Goal: Book appointment/travel/reservation

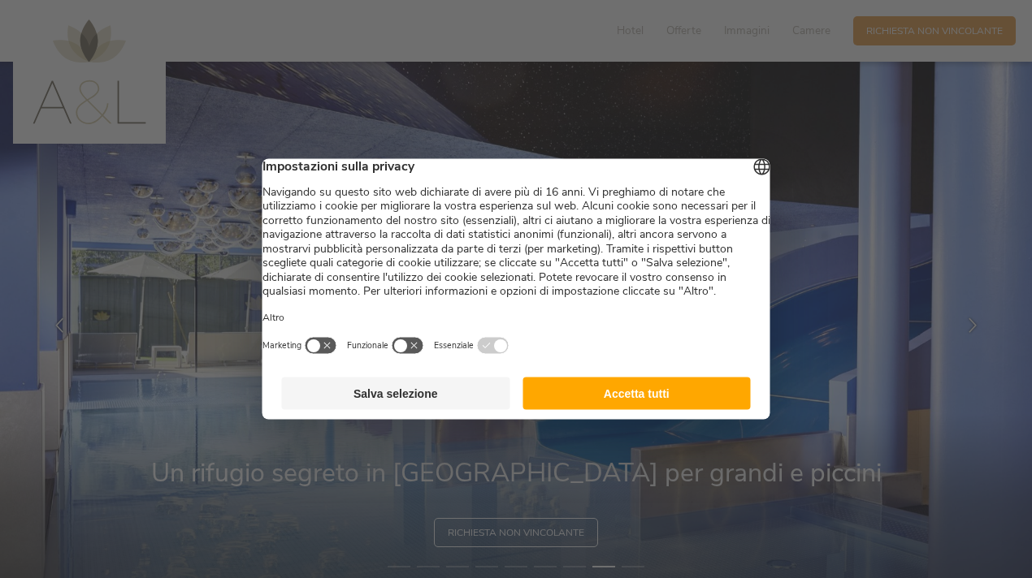
click at [599, 410] on button "Accetta tutti" at bounding box center [636, 394] width 228 height 32
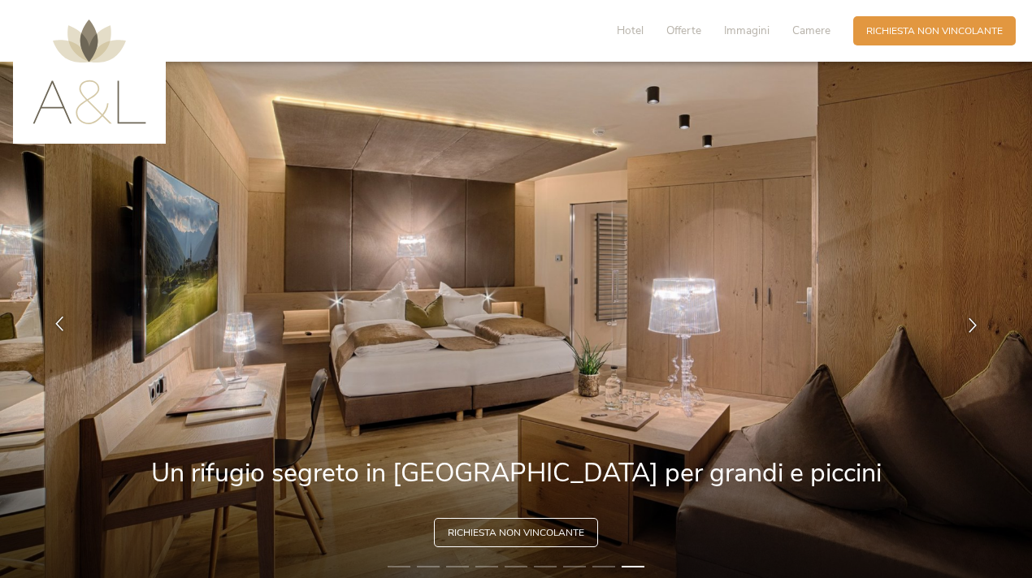
click at [58, 326] on icon at bounding box center [59, 324] width 15 height 15
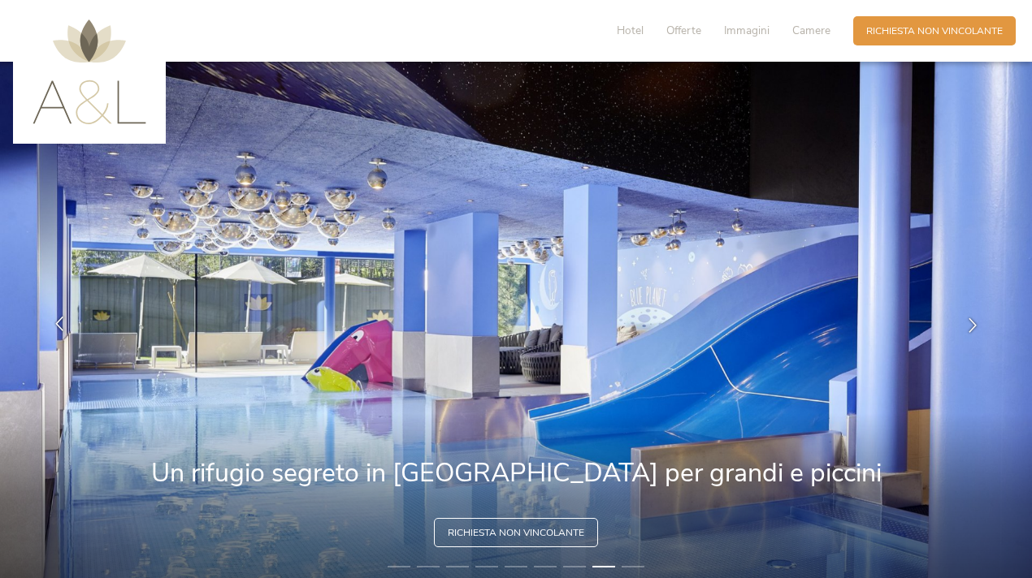
click at [58, 326] on icon at bounding box center [59, 324] width 15 height 15
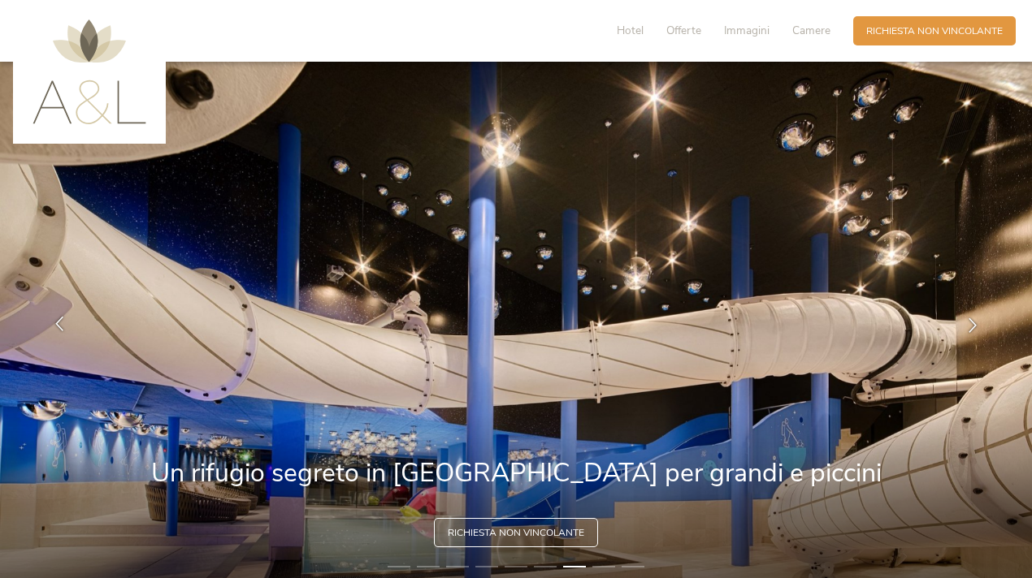
click at [58, 326] on icon at bounding box center [59, 324] width 15 height 15
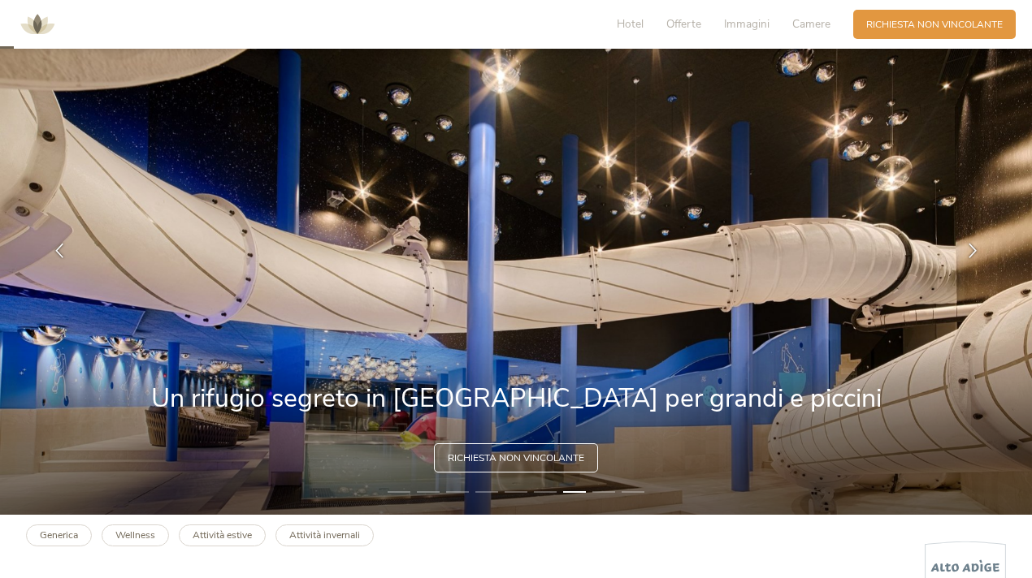
scroll to position [78, 0]
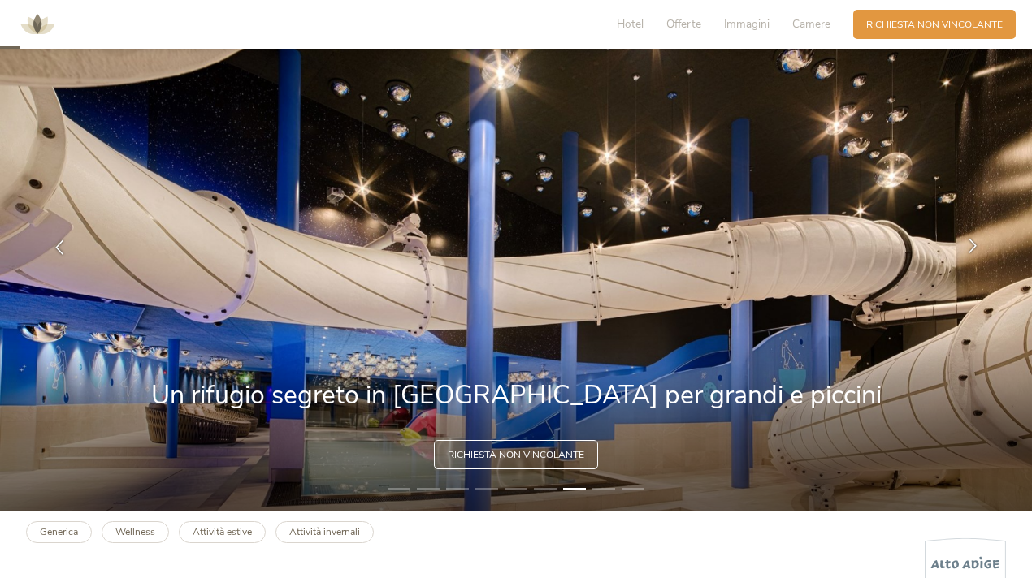
click at [972, 257] on div at bounding box center [972, 247] width 41 height 41
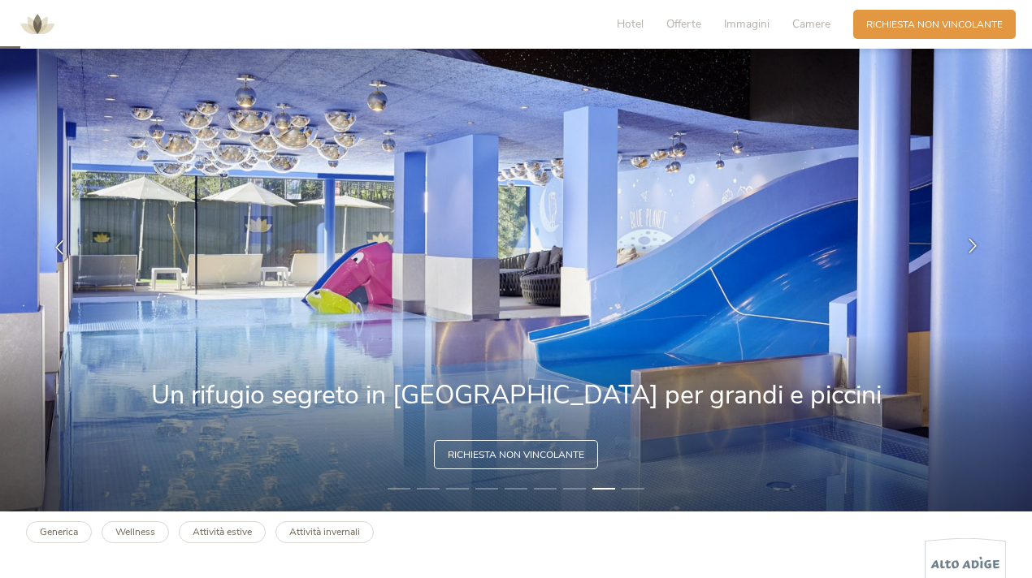
click at [972, 257] on div at bounding box center [972, 247] width 41 height 41
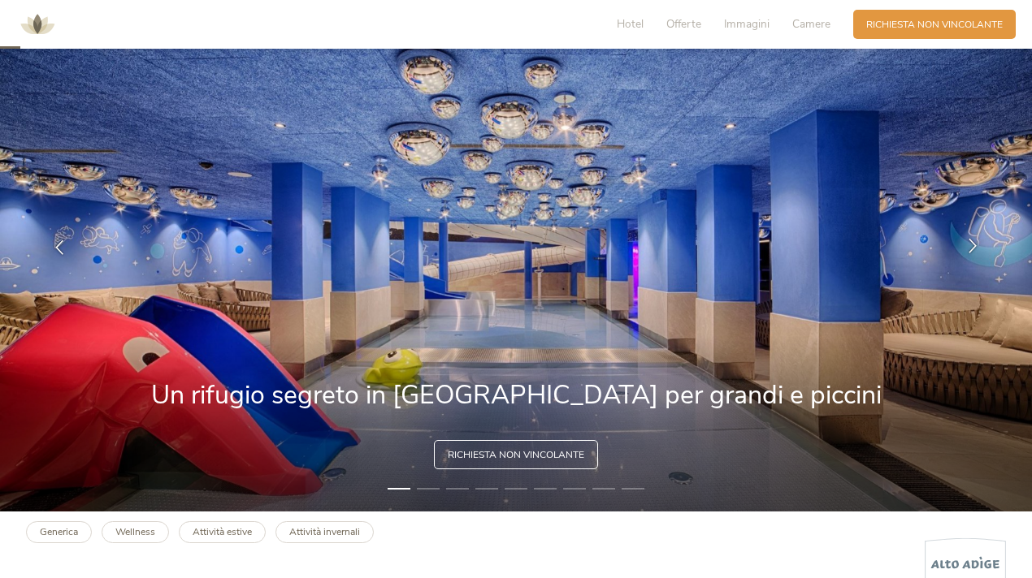
click at [975, 250] on icon at bounding box center [972, 246] width 15 height 15
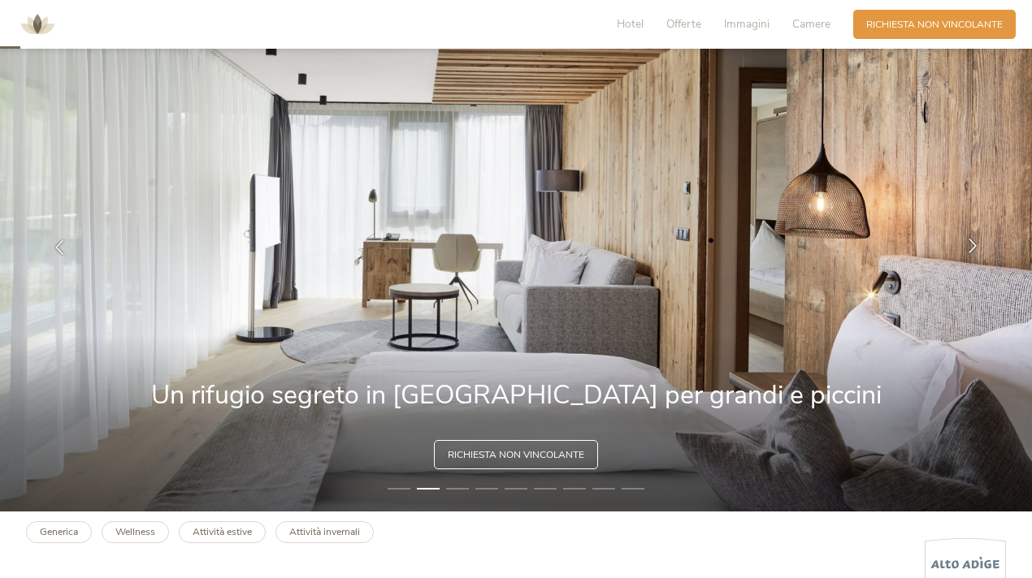
click at [975, 250] on icon at bounding box center [972, 246] width 15 height 15
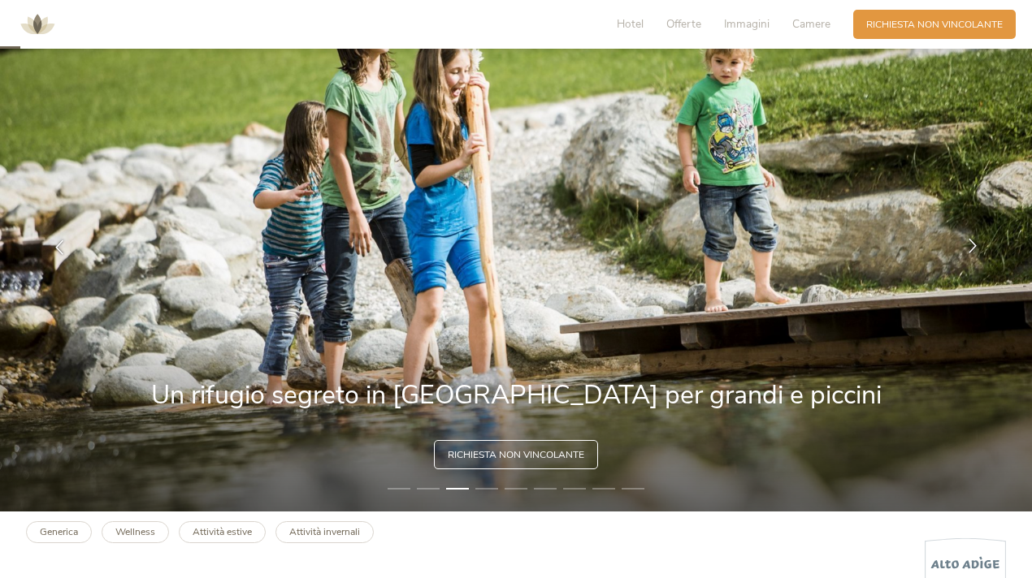
click at [975, 250] on icon at bounding box center [972, 246] width 15 height 15
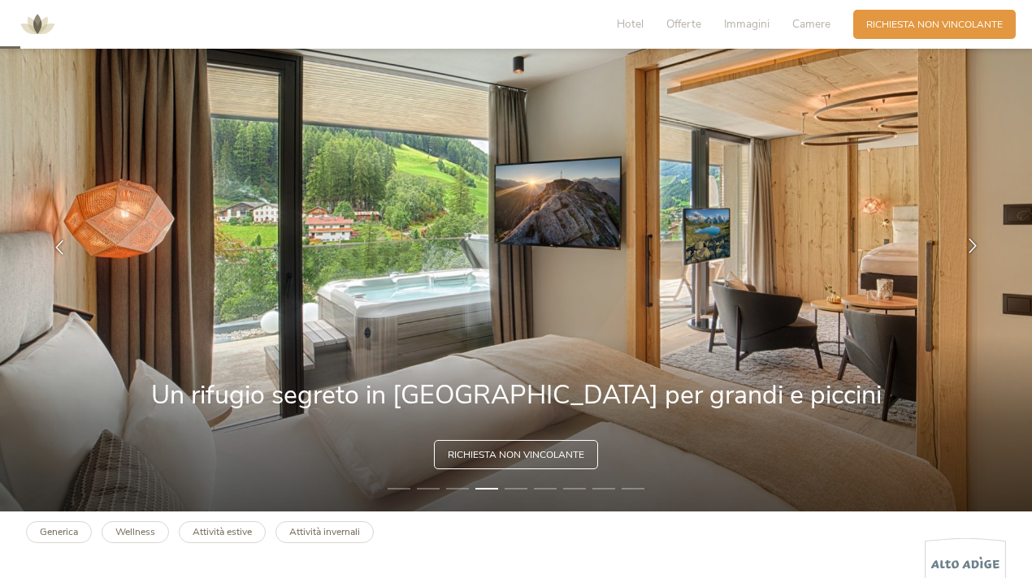
click at [981, 250] on div at bounding box center [972, 247] width 41 height 41
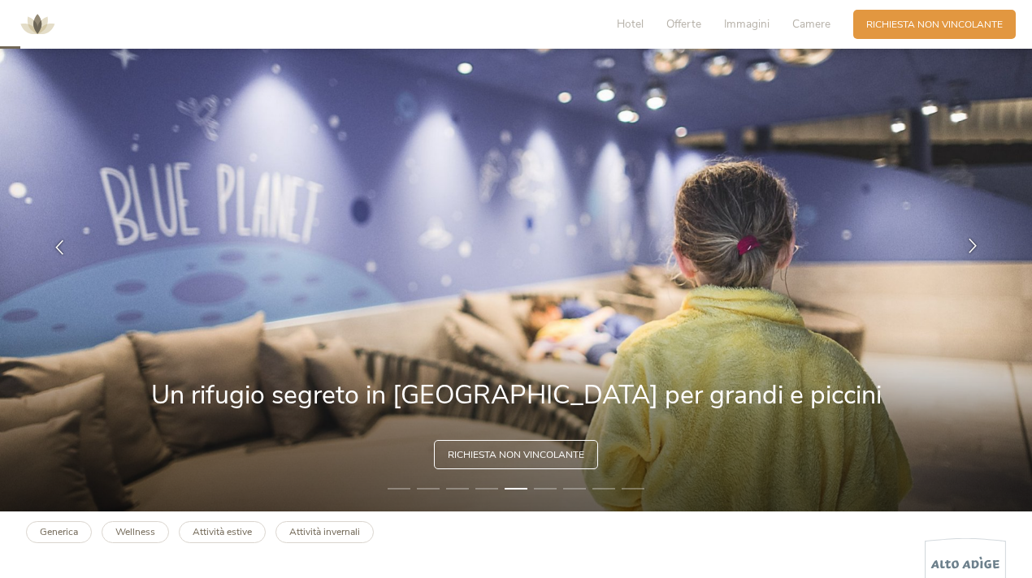
click at [977, 252] on icon at bounding box center [972, 246] width 15 height 15
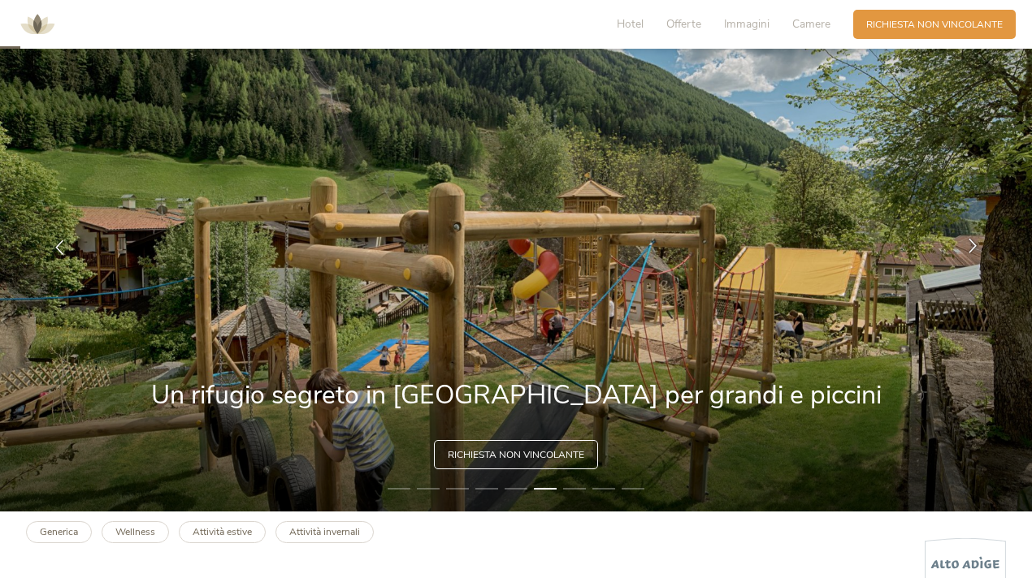
click at [977, 252] on icon at bounding box center [972, 246] width 15 height 15
drag, startPoint x: 970, startPoint y: 428, endPoint x: 919, endPoint y: 364, distance: 82.1
click at [926, 359] on img at bounding box center [516, 248] width 1032 height 528
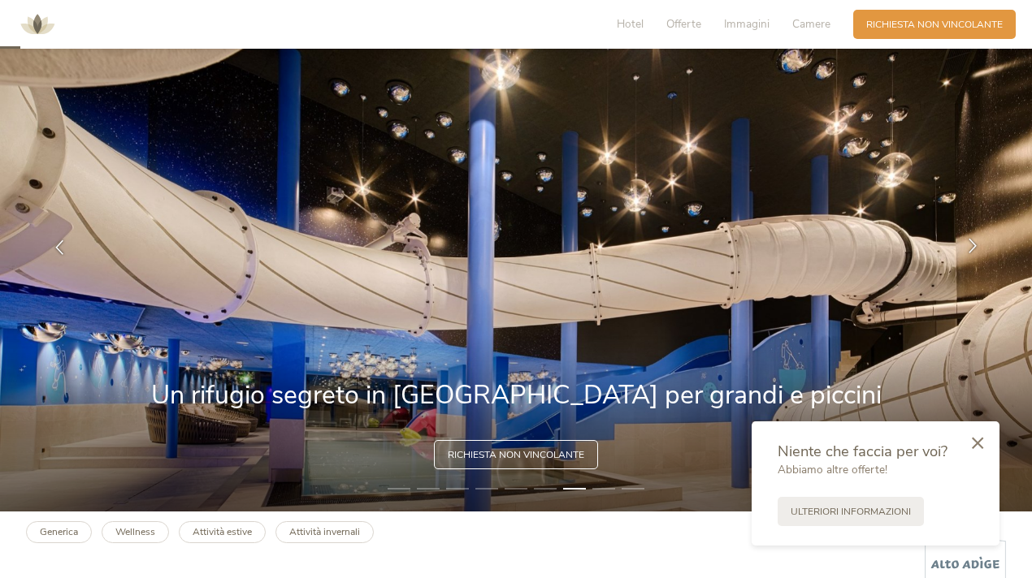
click at [981, 245] on div at bounding box center [972, 247] width 41 height 41
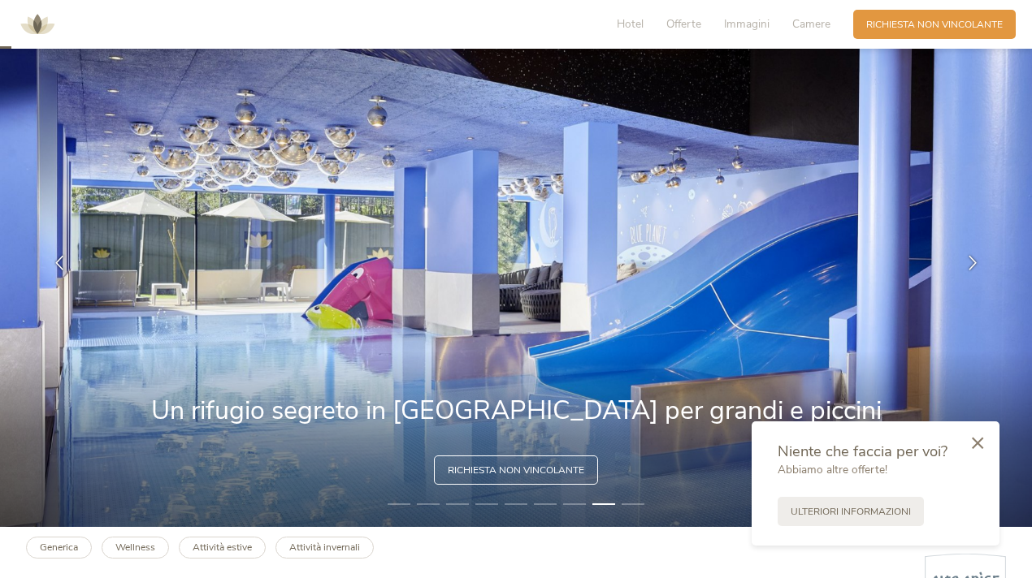
scroll to position [44, 0]
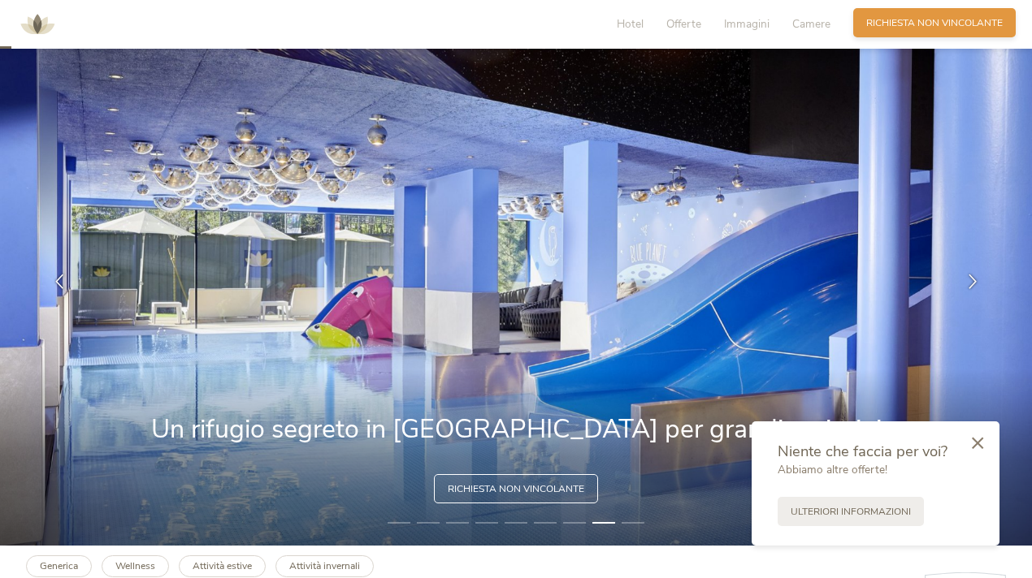
click at [973, 28] on span "Richiesta non vincolante" at bounding box center [934, 23] width 136 height 14
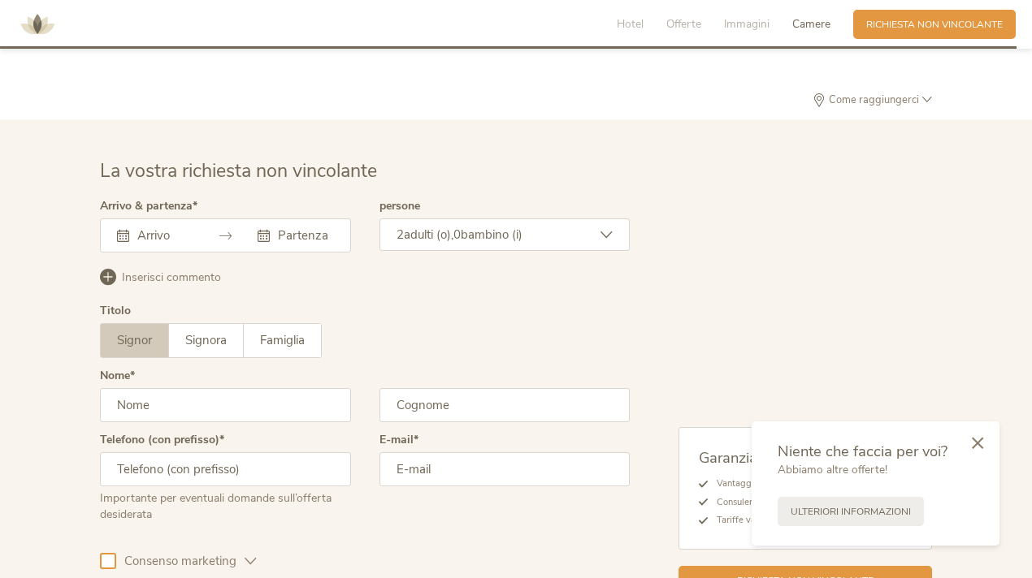
scroll to position [3922, 0]
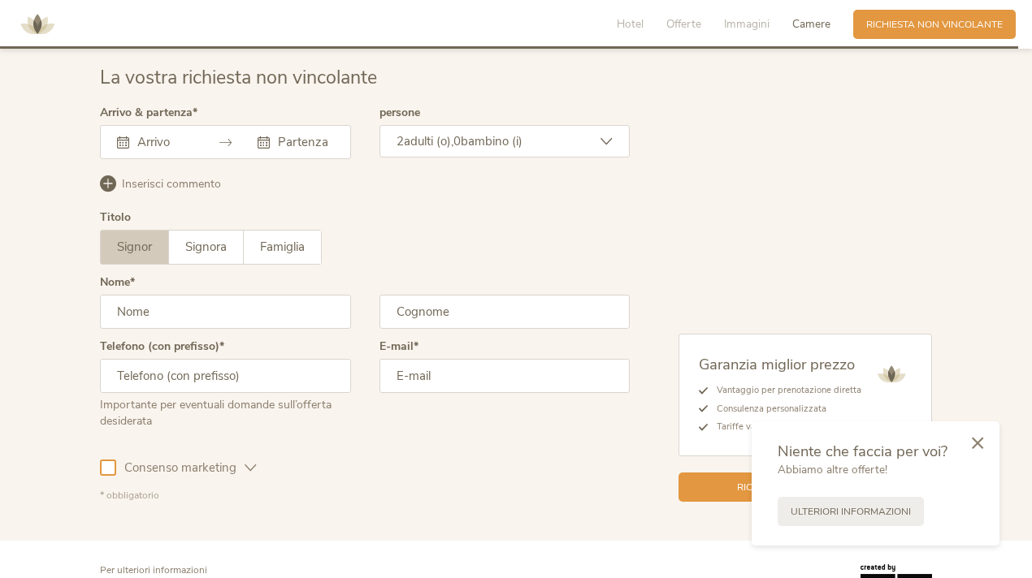
click at [193, 125] on div at bounding box center [225, 142] width 251 height 34
click at [181, 134] on input "text" at bounding box center [162, 142] width 59 height 16
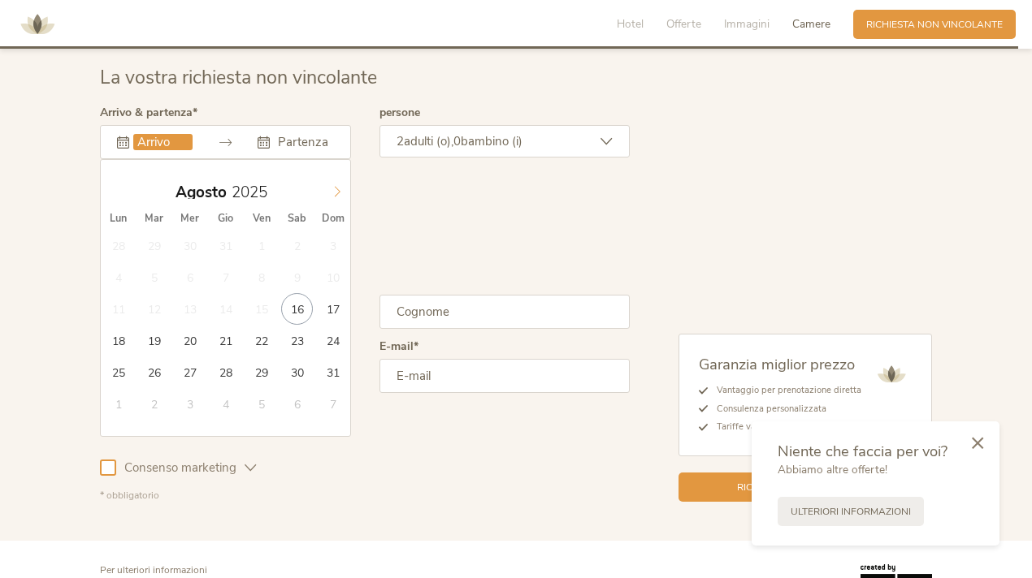
click at [336, 188] on icon at bounding box center [336, 191] width 11 height 11
type input "04.12.2025"
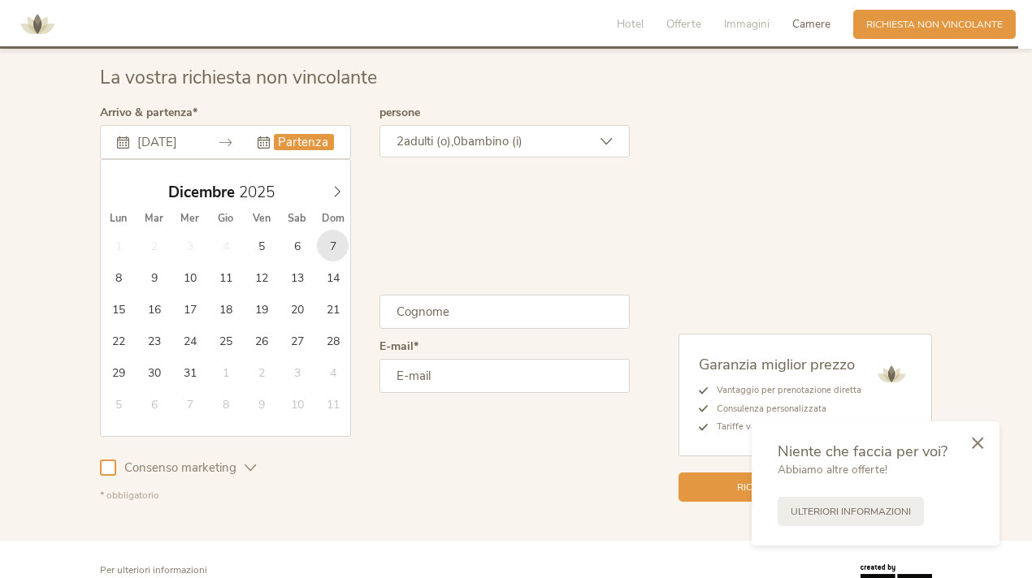
type input "07.12.2025"
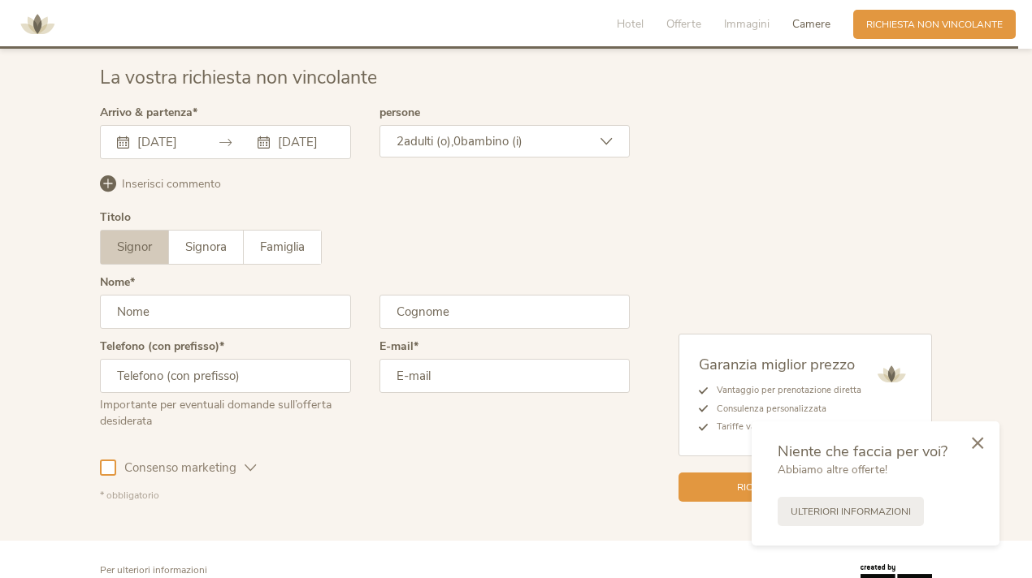
scroll to position [0, 13]
click at [427, 153] on div "2 adulti (o), 0 bambino (i)" at bounding box center [504, 141] width 251 height 32
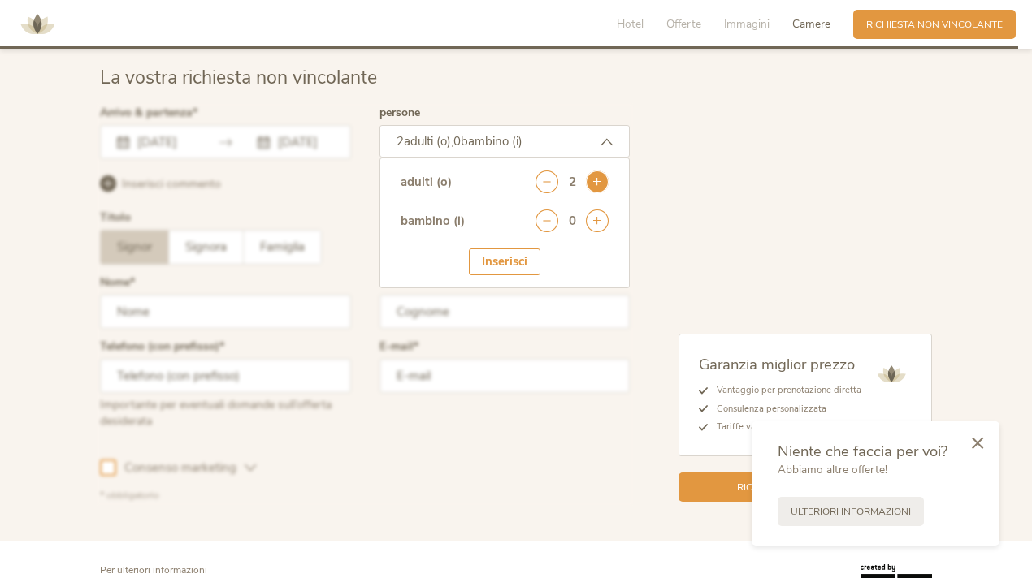
click at [598, 180] on icon at bounding box center [597, 182] width 23 height 23
click at [597, 218] on icon at bounding box center [597, 221] width 23 height 23
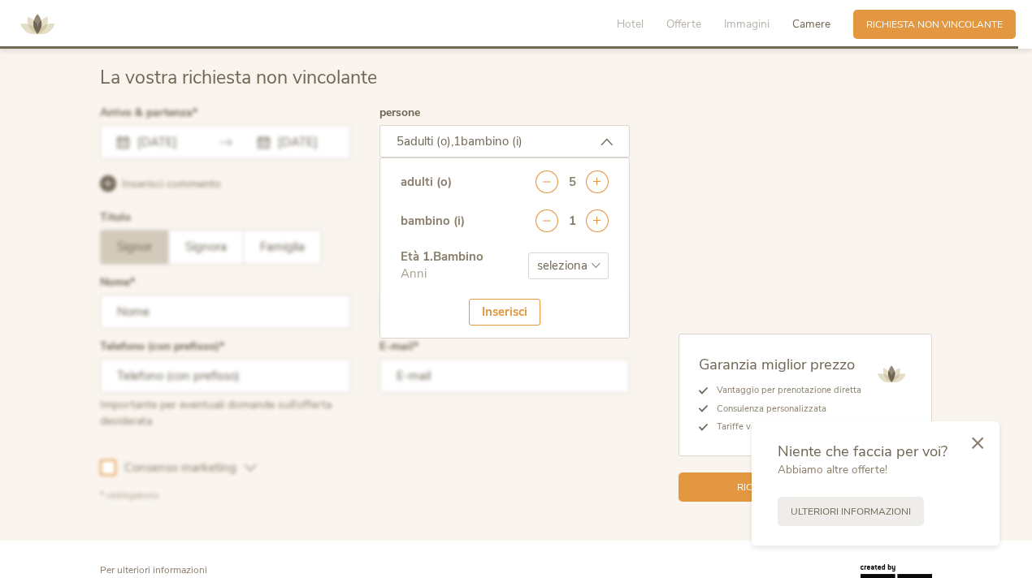
click at [579, 266] on select "seleziona 0 1 2 3 4 5 6 7 8 9 10 11 12 13 14 15 16 17" at bounding box center [568, 266] width 80 height 27
click at [591, 266] on select "seleziona 0 1 2 3 4 5 6 7 8 9 10 11 12 13 14 15 16 17" at bounding box center [568, 266] width 80 height 27
select select "5"
click at [519, 314] on div "Inserisci" at bounding box center [504, 312] width 71 height 27
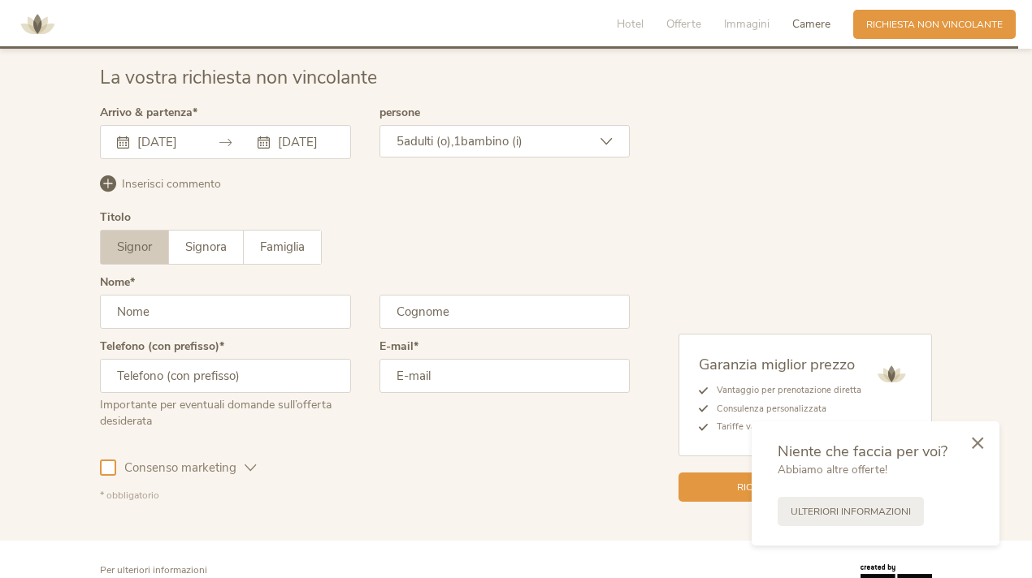
click at [280, 314] on input "text" at bounding box center [225, 312] width 251 height 34
type input "Adriana"
type input "Decembrino"
type input "3331535132"
type input "decembrino@adsolutionsweb.it"
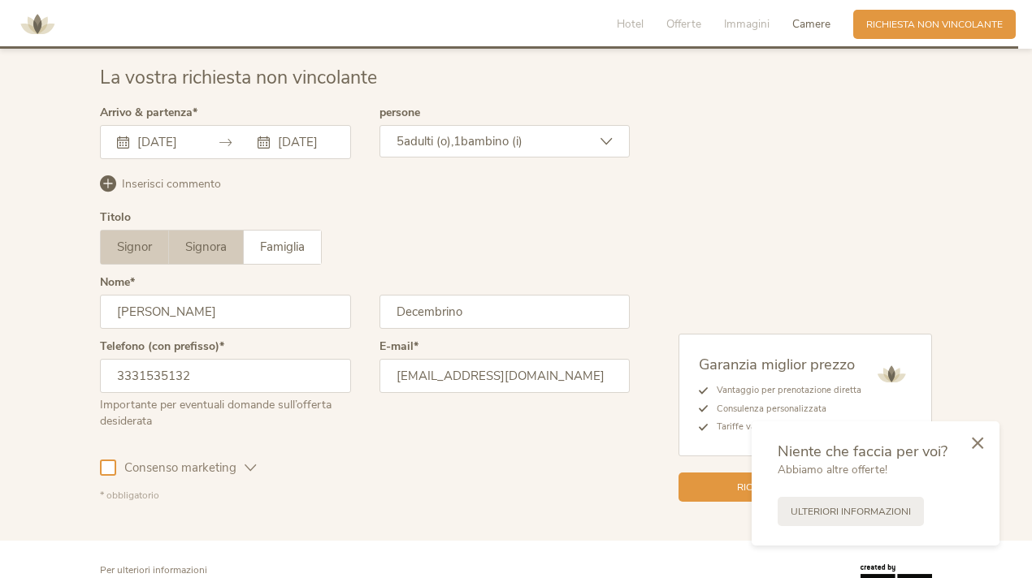
click at [197, 245] on span "Signora" at bounding box center [205, 247] width 41 height 16
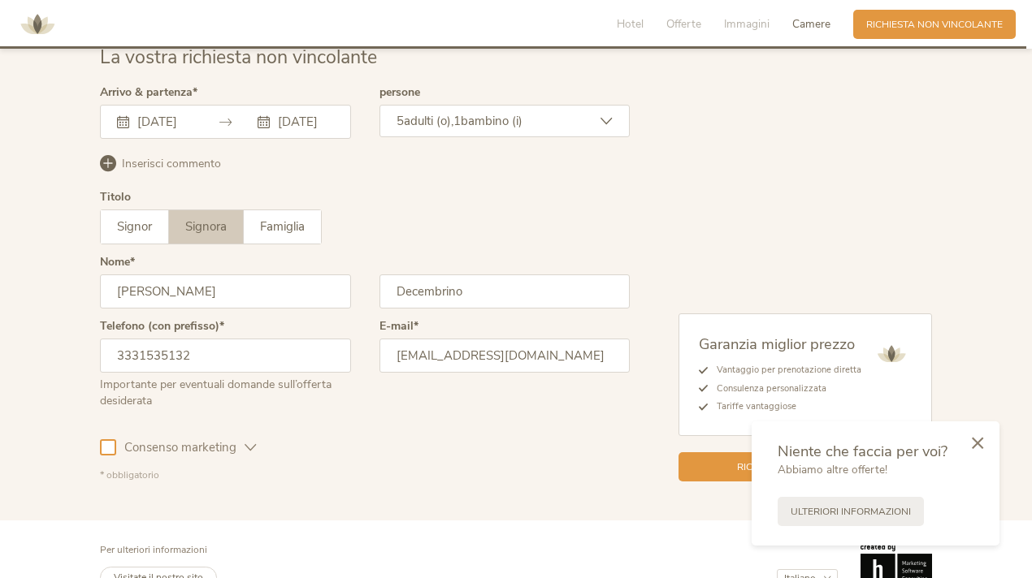
scroll to position [3953, 0]
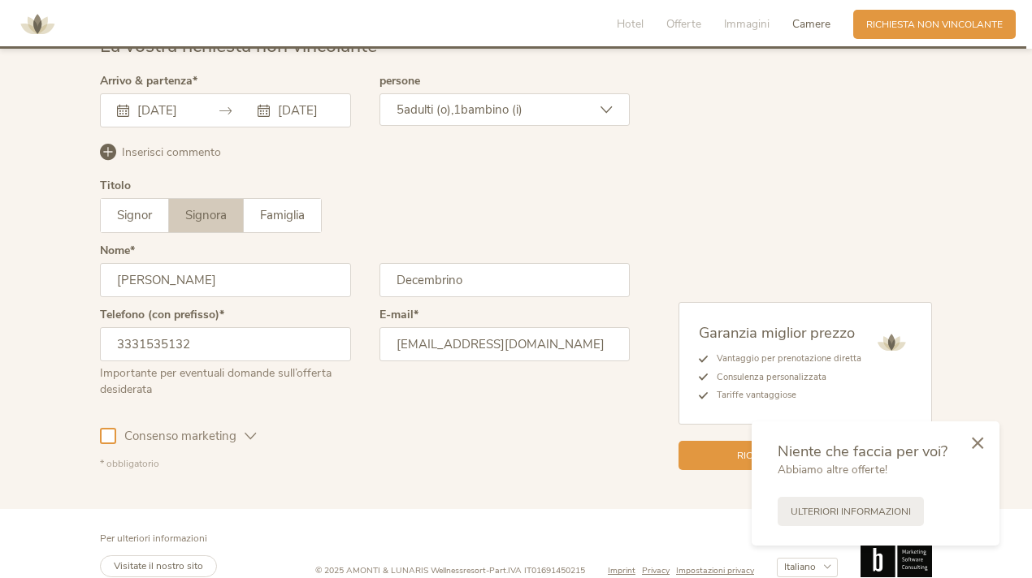
drag, startPoint x: 105, startPoint y: 427, endPoint x: 102, endPoint y: 435, distance: 8.8
click at [104, 431] on div "Consenso marketing" at bounding box center [178, 433] width 157 height 47
click at [106, 438] on div at bounding box center [108, 436] width 16 height 16
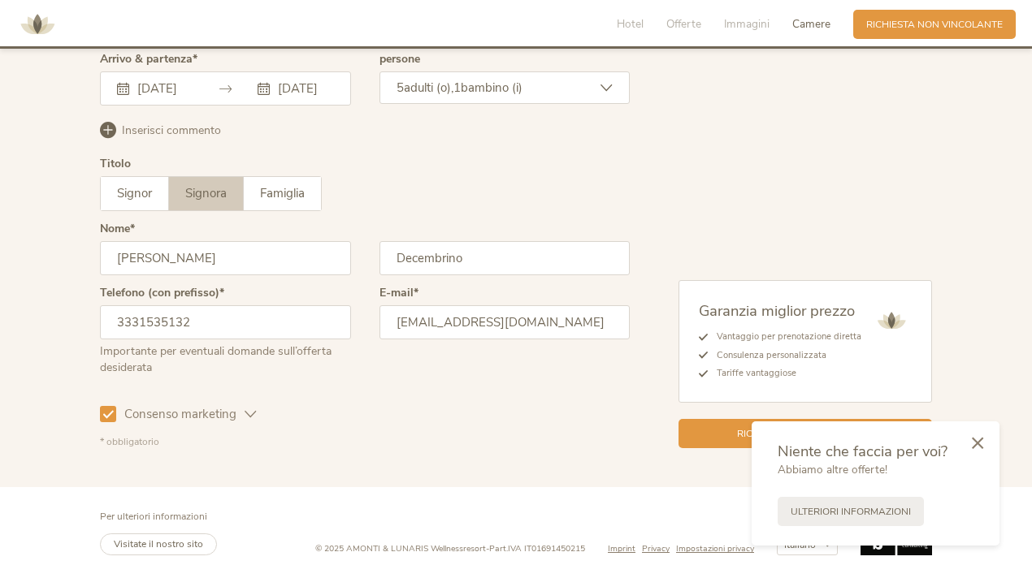
click at [249, 409] on icon at bounding box center [251, 415] width 12 height 12
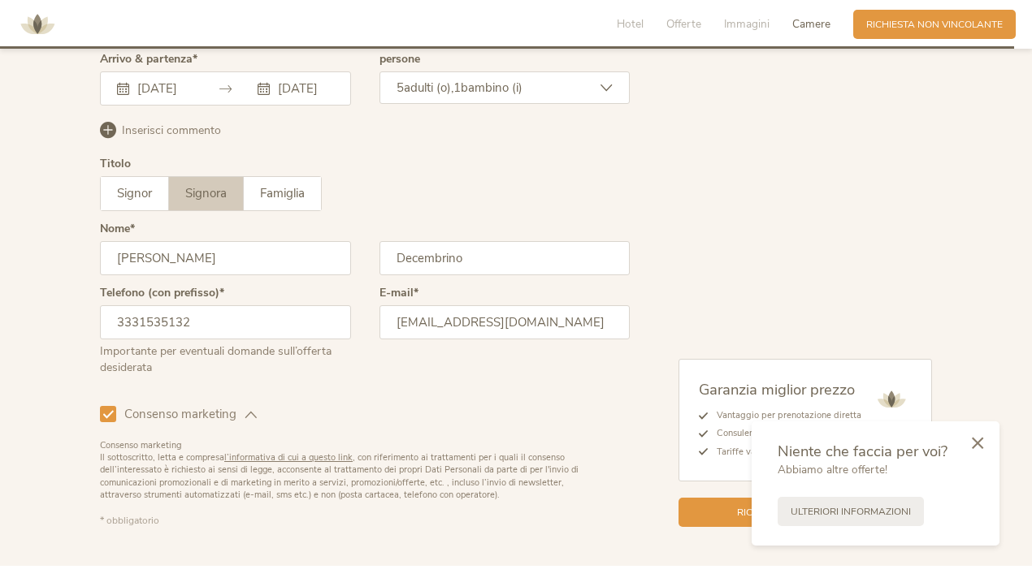
scroll to position [4054, 0]
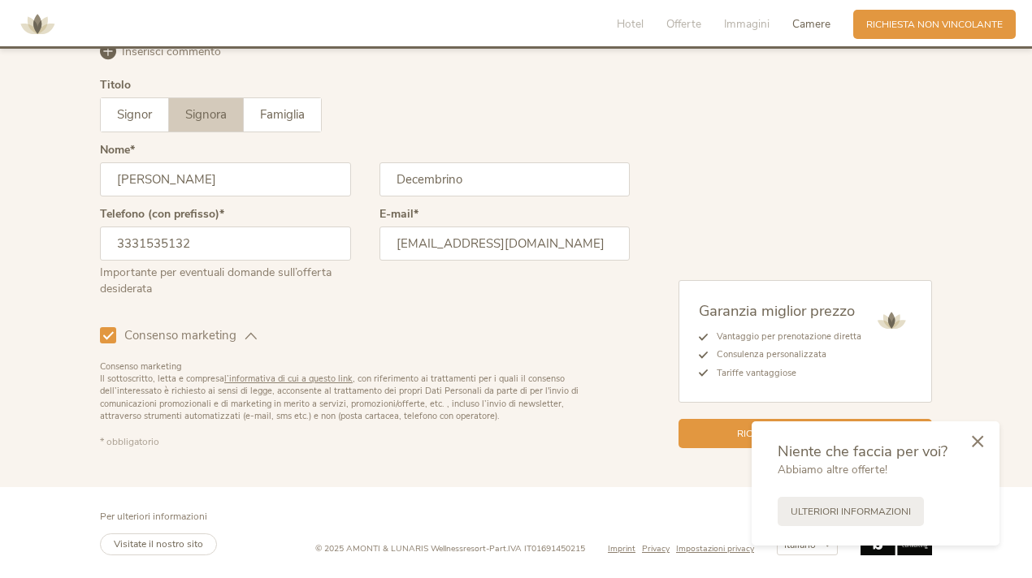
click at [980, 444] on icon at bounding box center [977, 441] width 11 height 12
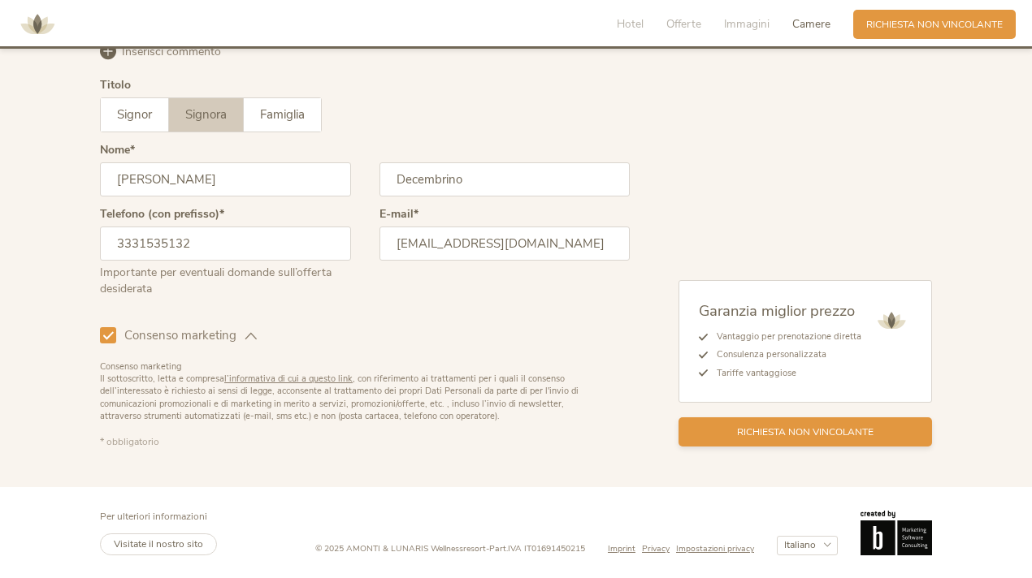
click at [844, 434] on span "Richiesta non vincolante" at bounding box center [805, 433] width 136 height 14
